Goal: Task Accomplishment & Management: Complete application form

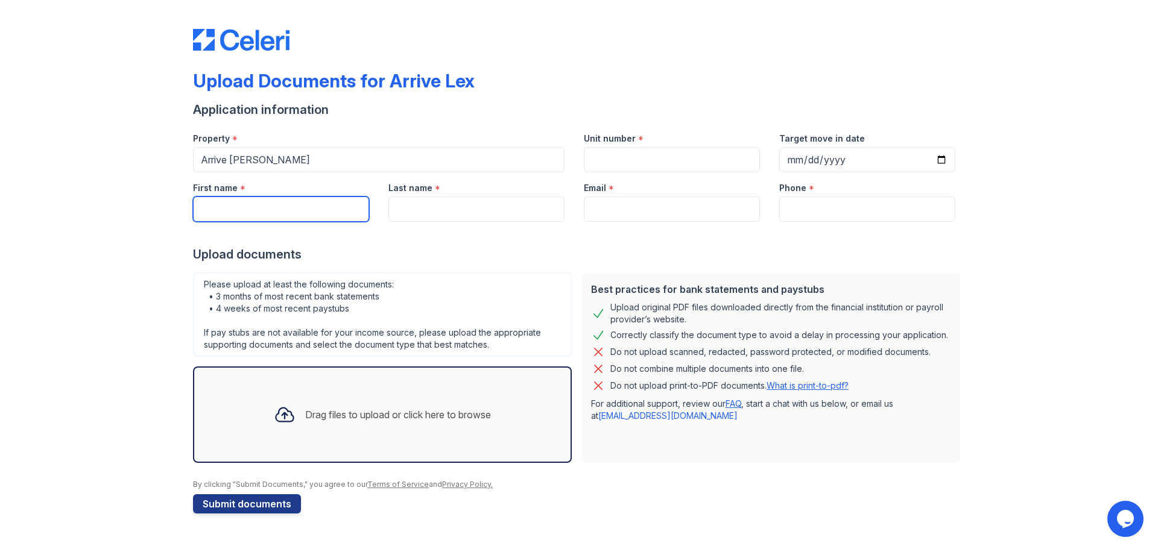
click at [301, 216] on input "First name" at bounding box center [281, 209] width 176 height 25
type input "zehra"
type input "[PERSON_NAME]"
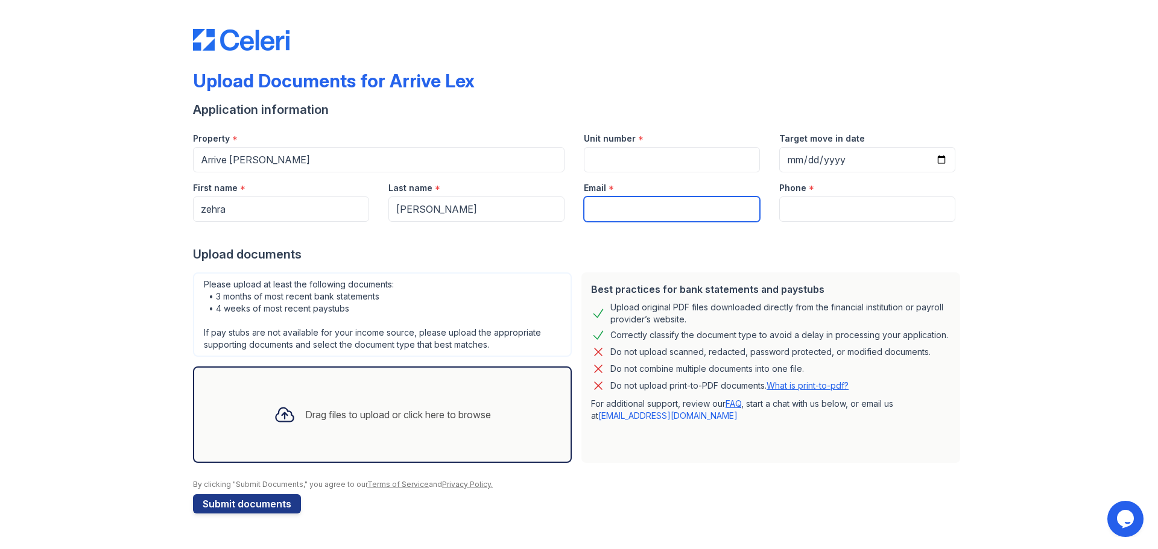
type input "[EMAIL_ADDRESS][DOMAIN_NAME]"
type input "9415448036"
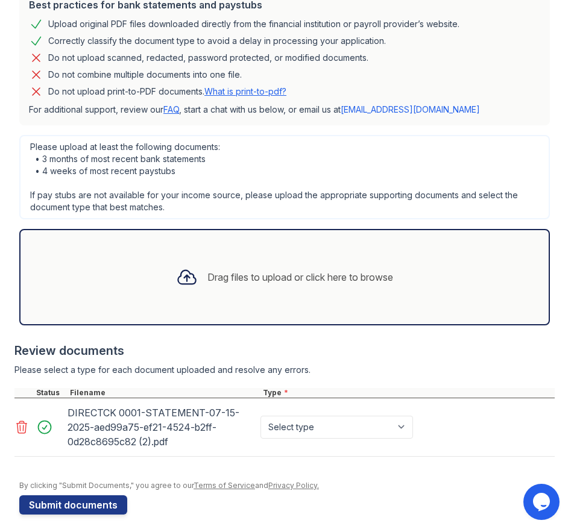
scroll to position [291, 0]
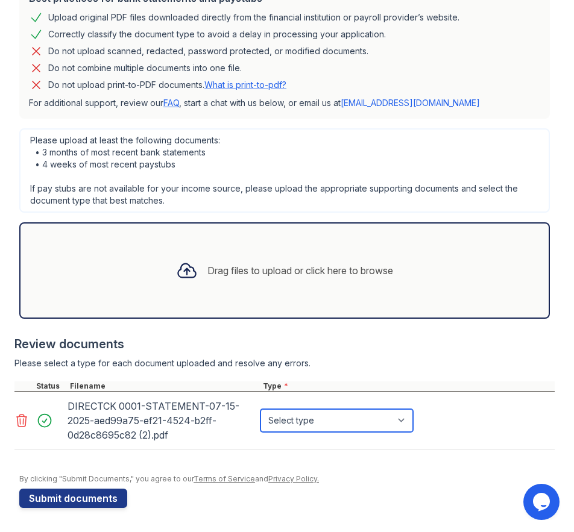
click at [401, 421] on select "Select type Paystub Bank Statement Offer Letter Tax Documents Benefit Award Let…" at bounding box center [336, 420] width 153 height 23
select select "bank_statement"
click at [260, 409] on select "Select type Paystub Bank Statement Offer Letter Tax Documents Benefit Award Let…" at bounding box center [336, 420] width 153 height 23
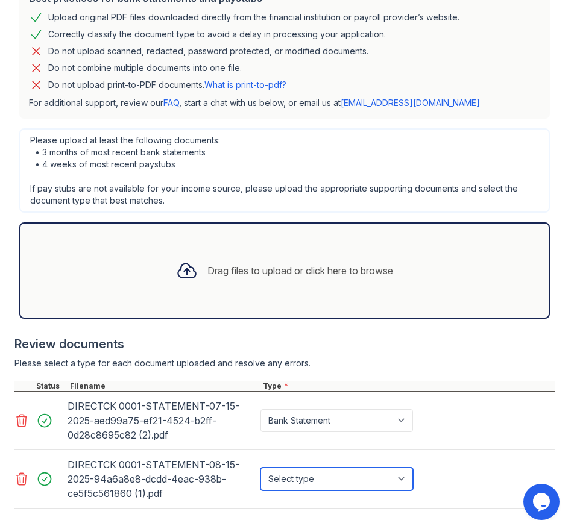
click at [404, 476] on select "Select type Paystub Bank Statement Offer Letter Tax Documents Benefit Award Let…" at bounding box center [336, 479] width 153 height 23
select select "bank_statement"
click at [260, 468] on select "Select type Paystub Bank Statement Offer Letter Tax Documents Benefit Award Let…" at bounding box center [336, 479] width 153 height 23
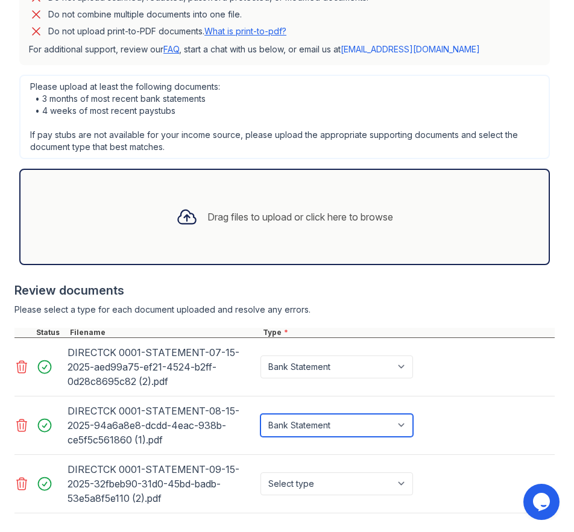
scroll to position [408, 0]
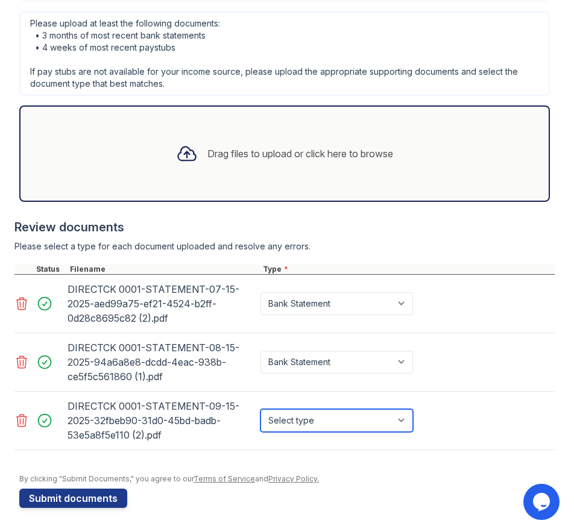
click at [402, 427] on select "Select type Paystub Bank Statement Offer Letter Tax Documents Benefit Award Let…" at bounding box center [336, 420] width 153 height 23
select select "bank_statement"
click at [260, 409] on select "Select type Paystub Bank Statement Offer Letter Tax Documents Benefit Award Let…" at bounding box center [336, 420] width 153 height 23
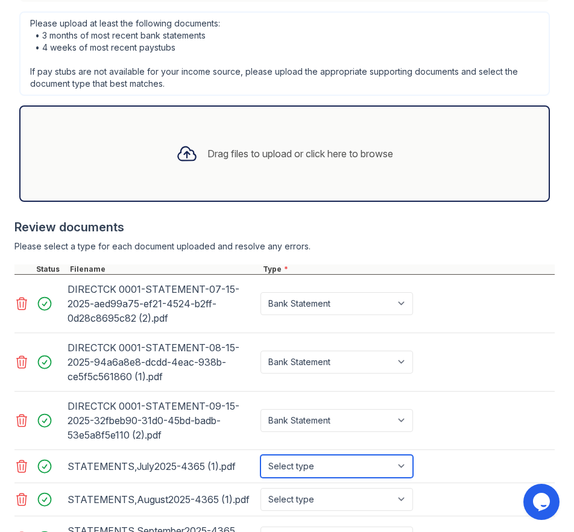
click at [403, 461] on select "Select type Paystub Bank Statement Offer Letter Tax Documents Benefit Award Let…" at bounding box center [336, 466] width 153 height 23
select select "bank_statement"
click at [260, 455] on select "Select type Paystub Bank Statement Offer Letter Tax Documents Benefit Award Let…" at bounding box center [336, 466] width 153 height 23
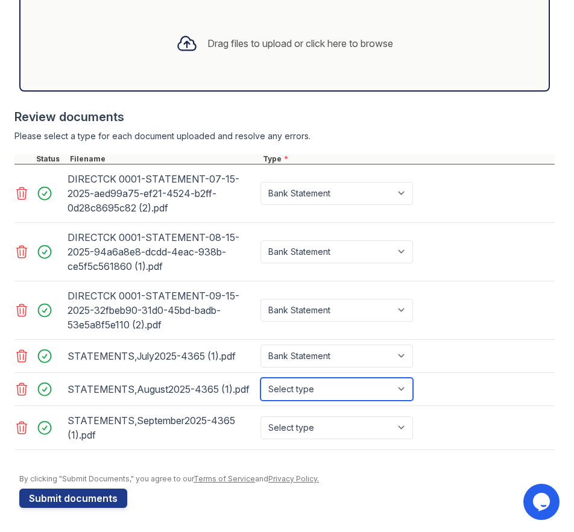
click at [397, 392] on select "Select type Paystub Bank Statement Offer Letter Tax Documents Benefit Award Let…" at bounding box center [336, 389] width 153 height 23
select select "bank_statement"
click at [260, 378] on select "Select type Paystub Bank Statement Offer Letter Tax Documents Benefit Award Let…" at bounding box center [336, 389] width 153 height 23
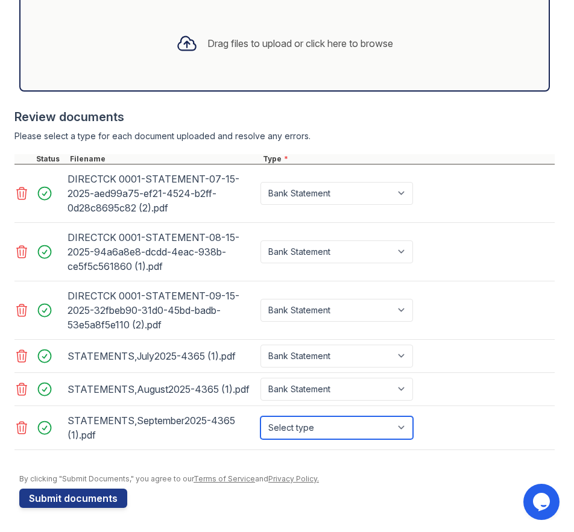
click at [395, 431] on select "Select type Paystub Bank Statement Offer Letter Tax Documents Benefit Award Let…" at bounding box center [336, 428] width 153 height 23
select select "bank_statement"
click at [260, 417] on select "Select type Paystub Bank Statement Offer Letter Tax Documents Benefit Award Let…" at bounding box center [336, 428] width 153 height 23
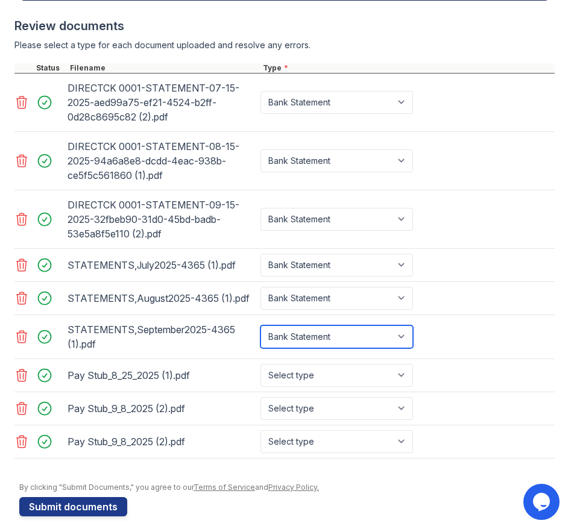
scroll to position [618, 0]
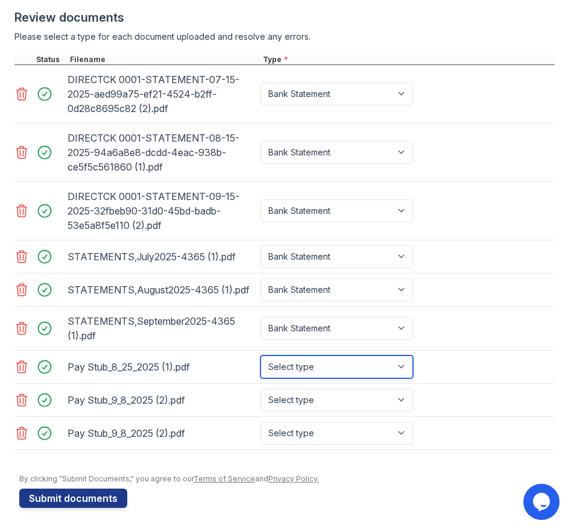
click at [405, 367] on select "Select type Paystub Bank Statement Offer Letter Tax Documents Benefit Award Let…" at bounding box center [336, 367] width 153 height 23
select select "paystub"
click at [260, 356] on select "Select type Paystub Bank Statement Offer Letter Tax Documents Benefit Award Let…" at bounding box center [336, 367] width 153 height 23
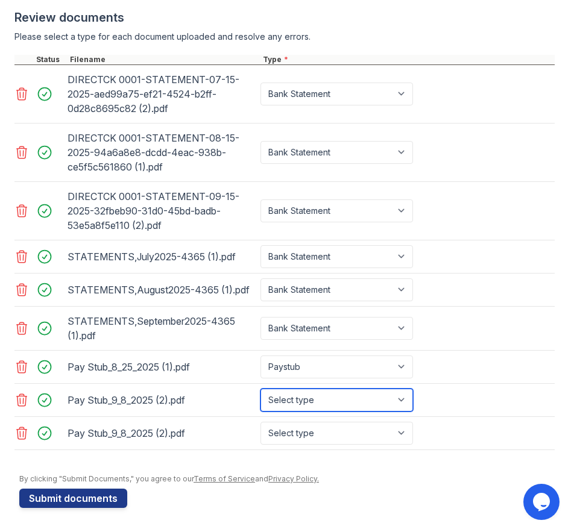
click at [401, 392] on select "Select type Paystub Bank Statement Offer Letter Tax Documents Benefit Award Let…" at bounding box center [336, 400] width 153 height 23
select select "paystub"
click at [260, 389] on select "Select type Paystub Bank Statement Offer Letter Tax Documents Benefit Award Let…" at bounding box center [336, 400] width 153 height 23
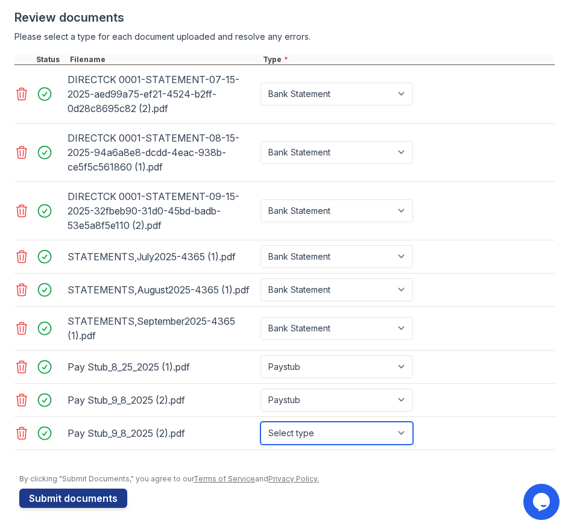
click at [402, 430] on select "Select type Paystub Bank Statement Offer Letter Tax Documents Benefit Award Let…" at bounding box center [336, 433] width 153 height 23
select select "paystub"
click at [260, 422] on select "Select type Paystub Bank Statement Offer Letter Tax Documents Benefit Award Let…" at bounding box center [336, 433] width 153 height 23
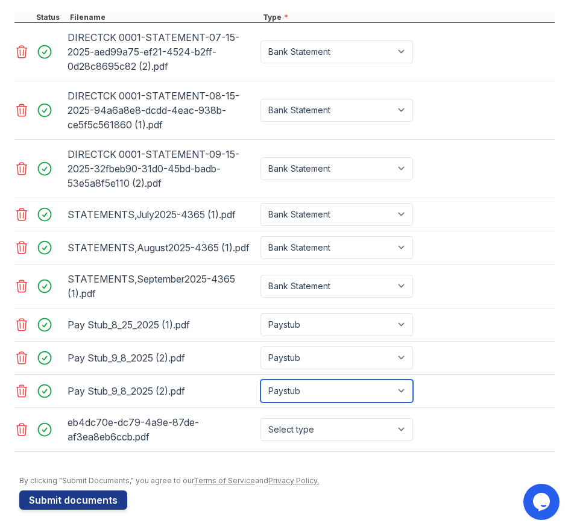
scroll to position [662, 0]
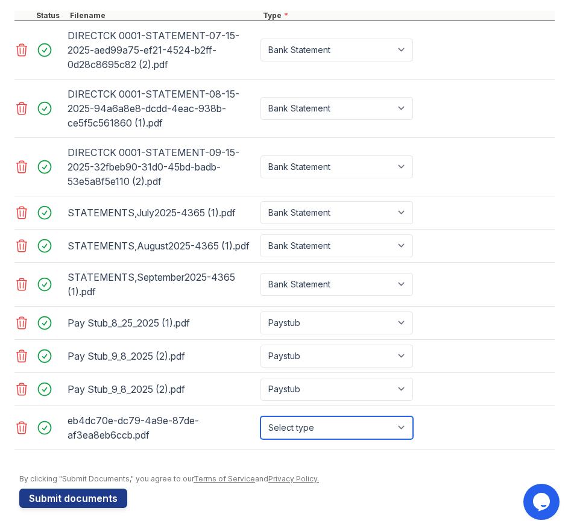
click at [399, 428] on select "Select type Paystub Bank Statement Offer Letter Tax Documents Benefit Award Let…" at bounding box center [336, 428] width 153 height 23
select select "paystub"
click at [260, 417] on select "Select type Paystub Bank Statement Offer Letter Tax Documents Benefit Award Let…" at bounding box center [336, 428] width 153 height 23
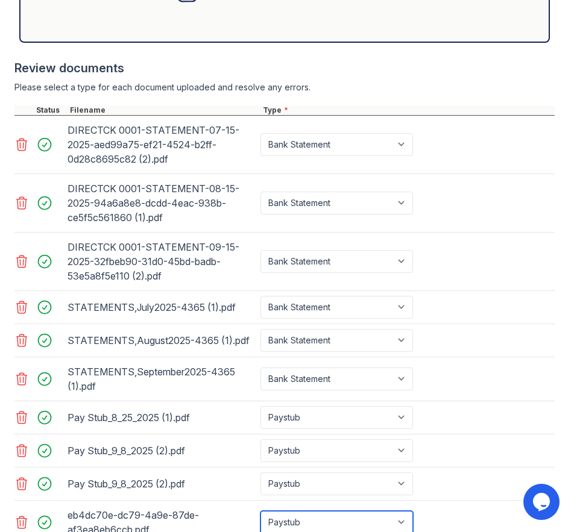
scroll to position [706, 0]
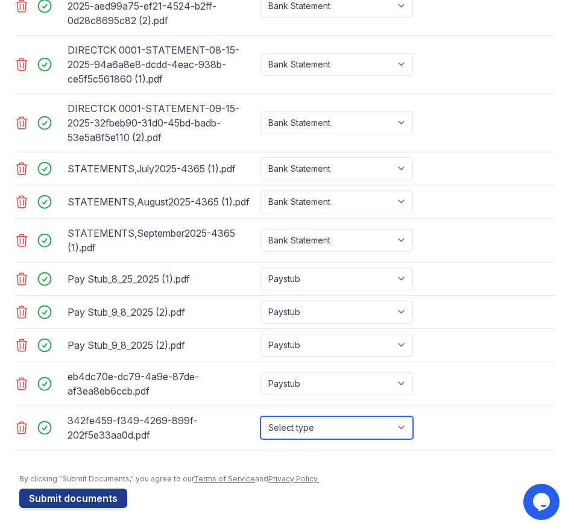
click at [404, 429] on select "Select type Paystub Bank Statement Offer Letter Tax Documents Benefit Award Let…" at bounding box center [336, 428] width 153 height 23
click at [260, 417] on select "Select type Paystub Bank Statement Offer Letter Tax Documents Benefit Award Let…" at bounding box center [336, 428] width 153 height 23
click at [402, 430] on select "Select type Paystub Bank Statement Offer Letter Tax Documents Benefit Award Let…" at bounding box center [336, 428] width 153 height 23
select select "paystub"
click at [260, 417] on select "Select type Paystub Bank Statement Offer Letter Tax Documents Benefit Award Let…" at bounding box center [336, 428] width 153 height 23
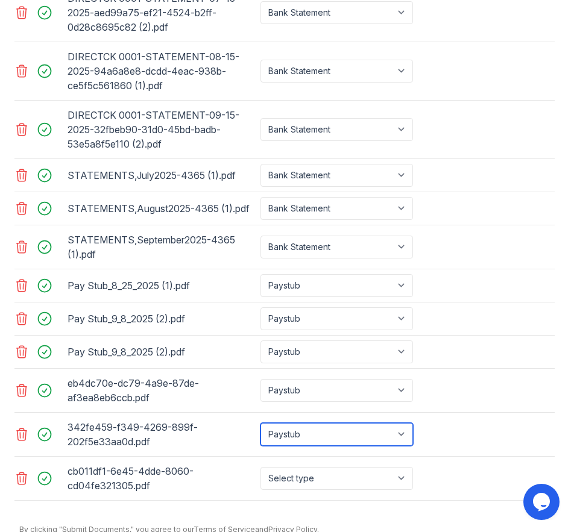
scroll to position [750, 0]
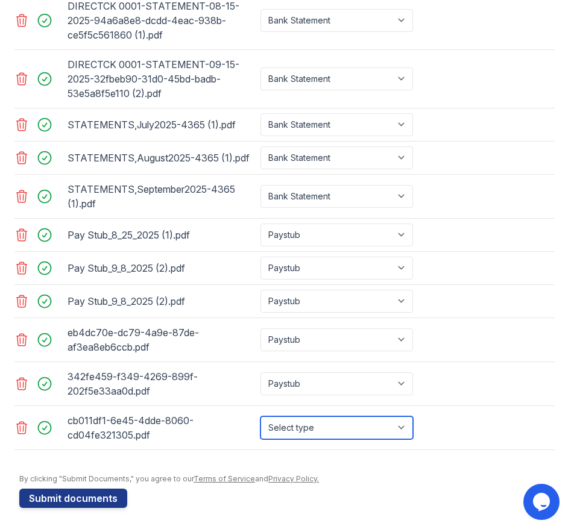
click at [406, 429] on select "Select type Paystub Bank Statement Offer Letter Tax Documents Benefit Award Let…" at bounding box center [336, 428] width 153 height 23
select select "paystub"
click at [260, 417] on select "Select type Paystub Bank Statement Offer Letter Tax Documents Benefit Award Let…" at bounding box center [336, 428] width 153 height 23
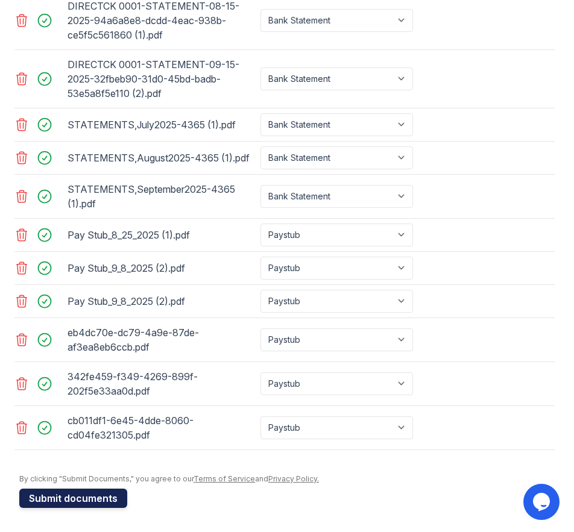
click at [104, 500] on button "Submit documents" at bounding box center [73, 498] width 108 height 19
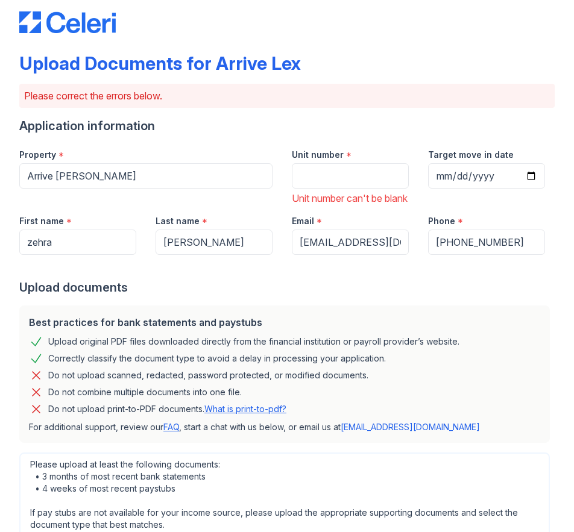
scroll to position [0, 0]
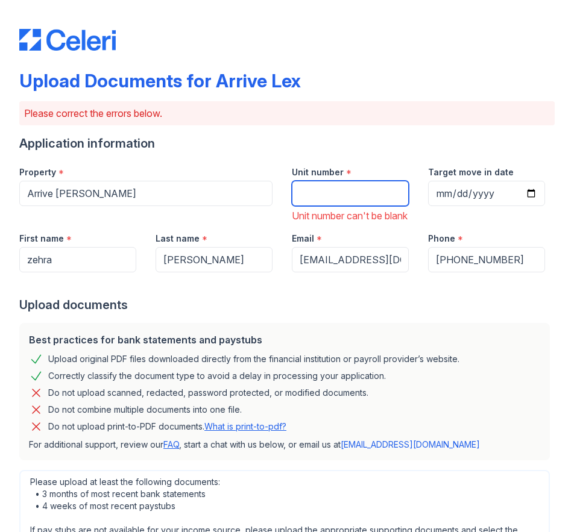
click at [364, 198] on input "Unit number" at bounding box center [350, 193] width 117 height 25
type input "7th floor"
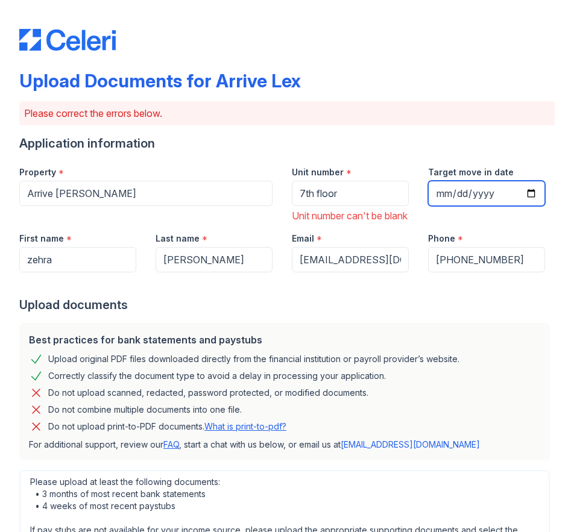
click at [500, 200] on input "Target move in date" at bounding box center [486, 193] width 117 height 25
click at [517, 191] on input "Target move in date" at bounding box center [486, 193] width 117 height 25
type input "[DATE]"
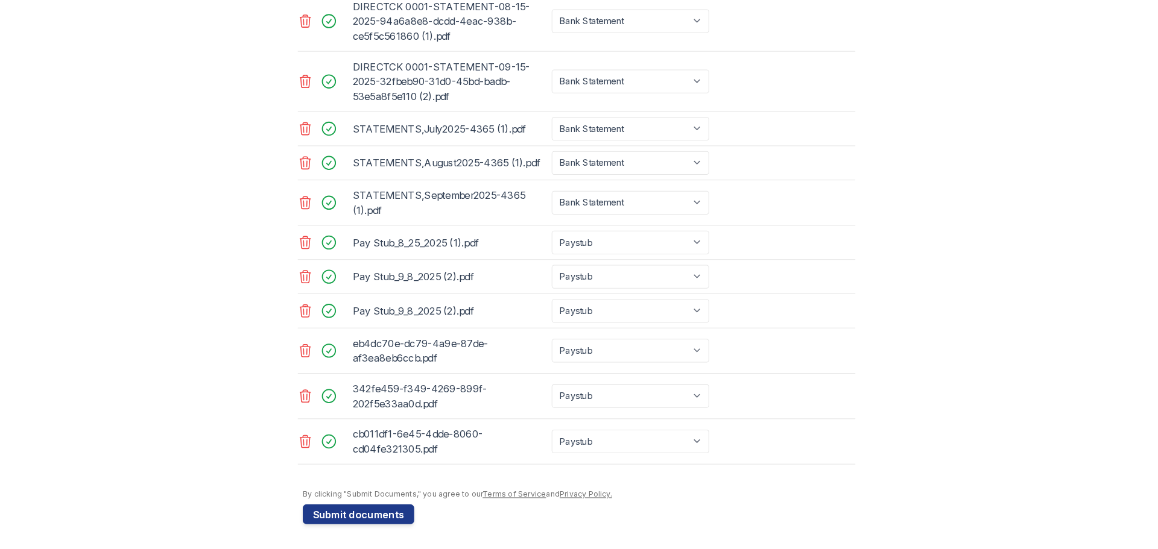
scroll to position [593, 0]
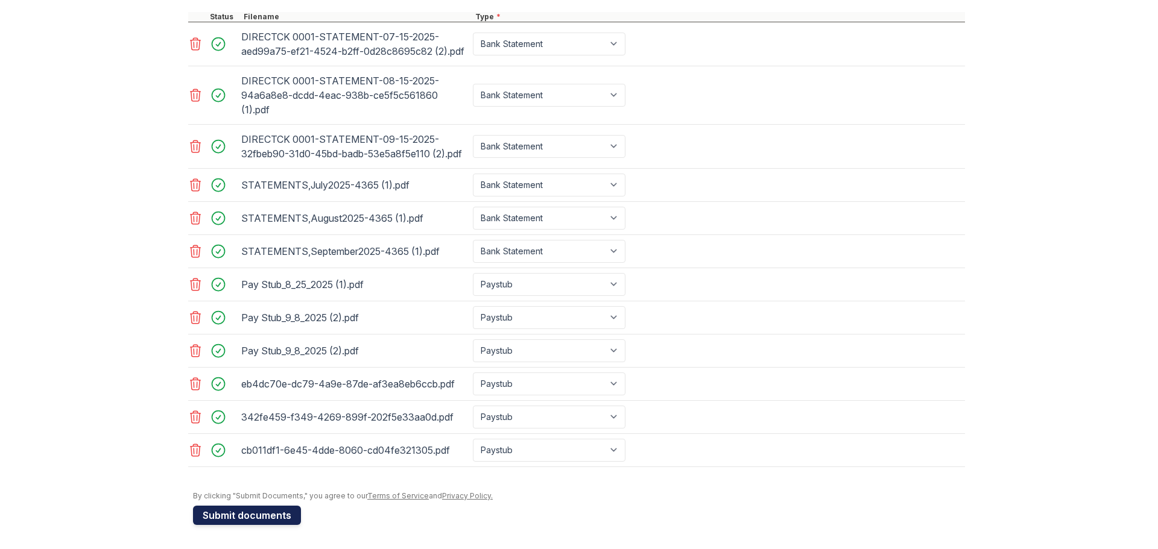
click at [254, 517] on button "Submit documents" at bounding box center [247, 515] width 108 height 19
